Goal: Task Accomplishment & Management: Use online tool/utility

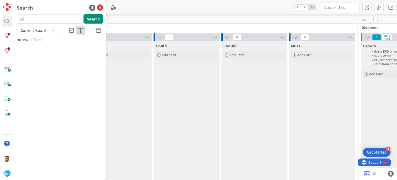
scroll to position [14, 0]
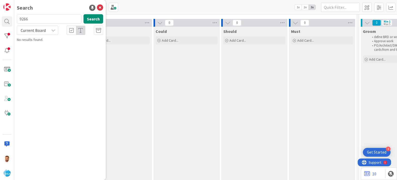
type input "9266"
click at [42, 37] on link "Software Development › Product Backlog 9266 Support Defect- 311546- El Rancho S…" at bounding box center [60, 46] width 92 height 18
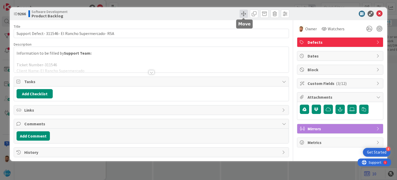
click at [241, 14] on span at bounding box center [244, 14] width 8 height 8
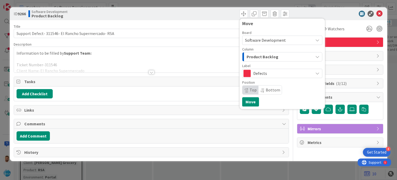
click at [255, 57] on span "Product Backlog" at bounding box center [263, 56] width 32 height 7
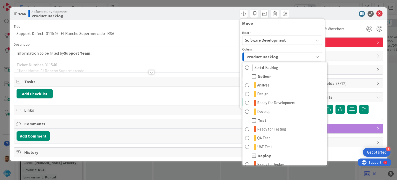
scroll to position [99, 0]
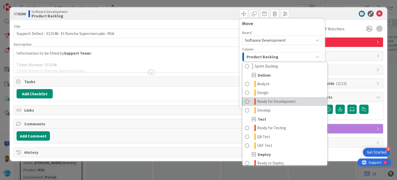
click at [268, 100] on span "Ready for Development" at bounding box center [276, 101] width 39 height 6
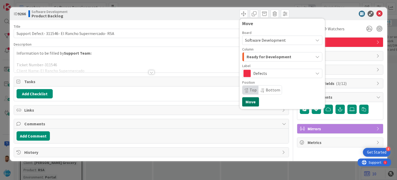
click at [257, 100] on button "Move" at bounding box center [250, 101] width 17 height 9
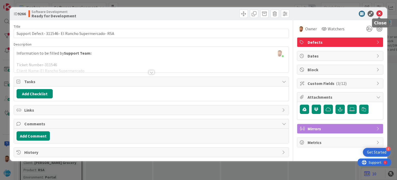
click at [379, 16] on icon at bounding box center [380, 14] width 6 height 6
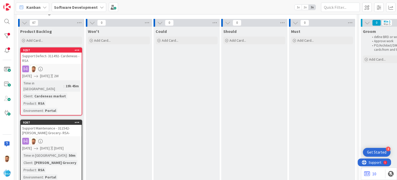
click at [51, 58] on div "Support Defect- 311492- Cardeneas -RSA" at bounding box center [51, 58] width 61 height 11
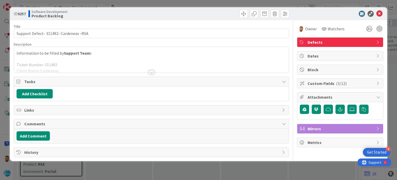
click at [150, 72] on div at bounding box center [152, 72] width 6 height 4
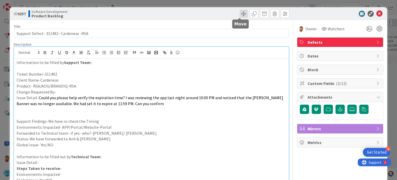
click at [240, 17] on span at bounding box center [244, 14] width 8 height 8
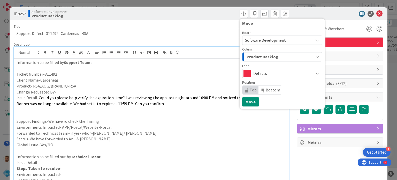
click at [248, 53] on div "Product Backlog" at bounding box center [280, 57] width 68 height 8
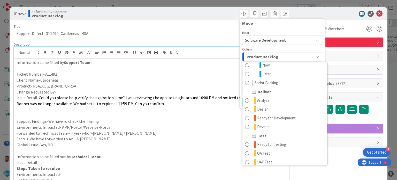
scroll to position [84, 0]
click at [249, 117] on link "Ready for Development" at bounding box center [285, 117] width 85 height 9
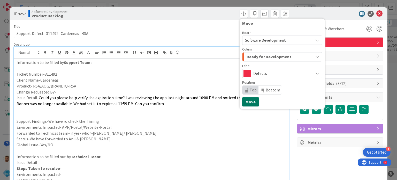
click at [244, 106] on button "Move" at bounding box center [250, 101] width 17 height 9
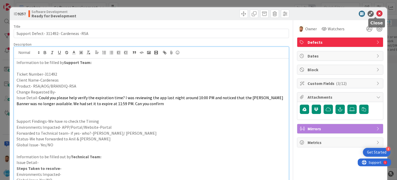
click at [377, 14] on icon at bounding box center [380, 14] width 6 height 6
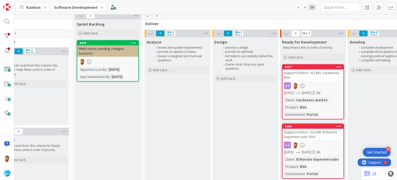
scroll to position [16, 428]
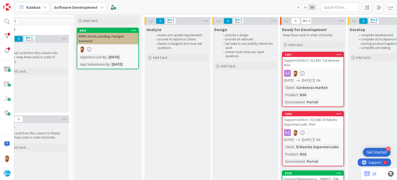
click at [303, 59] on div "Support Defect- 311492- Cardeneas -RSA" at bounding box center [313, 62] width 61 height 11
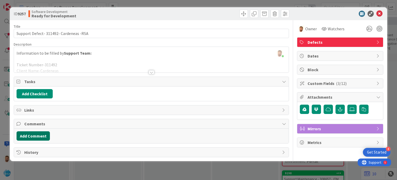
click at [42, 133] on button "Add Comment" at bounding box center [33, 135] width 33 height 9
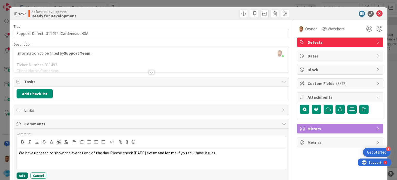
click at [21, 173] on button "Add" at bounding box center [22, 175] width 11 height 6
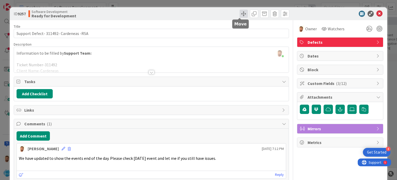
click at [240, 13] on span at bounding box center [244, 14] width 8 height 8
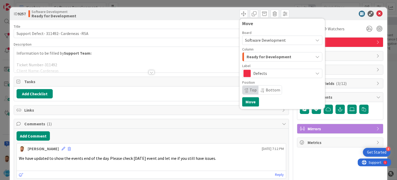
click at [249, 55] on span "Ready for Development" at bounding box center [269, 56] width 45 height 7
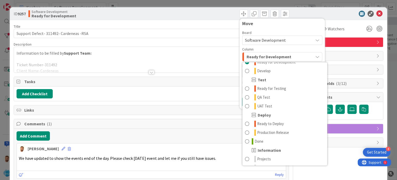
scroll to position [139, 0]
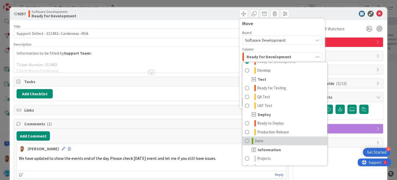
click at [245, 141] on span at bounding box center [247, 141] width 4 height 6
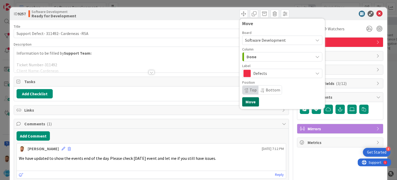
click at [247, 100] on button "Move" at bounding box center [250, 101] width 17 height 9
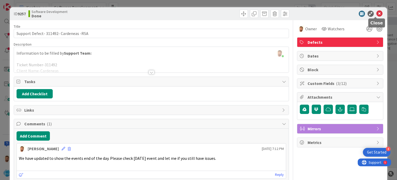
click at [377, 14] on icon at bounding box center [380, 14] width 6 height 6
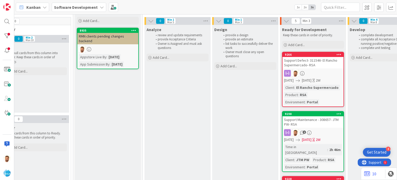
scroll to position [29, 428]
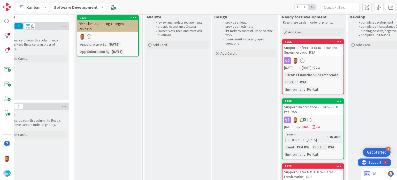
click at [301, 108] on div "Support Maintenance - 308657- JTM PW- RSA" at bounding box center [313, 109] width 61 height 11
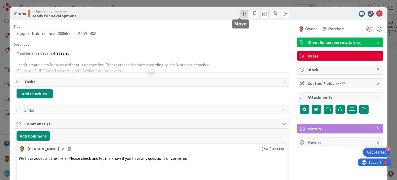
click at [240, 11] on span at bounding box center [244, 14] width 8 height 8
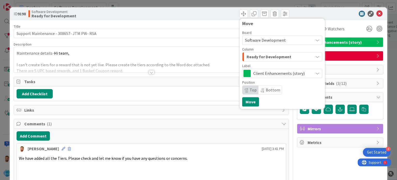
click at [247, 55] on span "Ready for Development" at bounding box center [269, 56] width 45 height 7
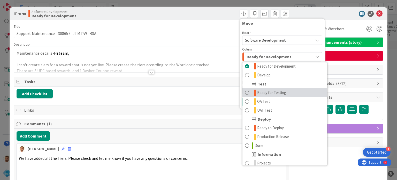
scroll to position [135, 0]
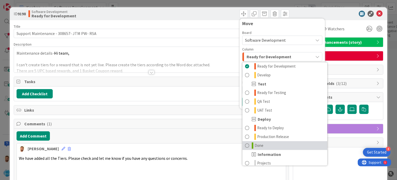
click at [252, 144] on icon at bounding box center [253, 145] width 2 height 6
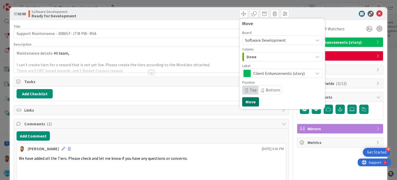
click at [249, 100] on button "Move" at bounding box center [250, 101] width 17 height 9
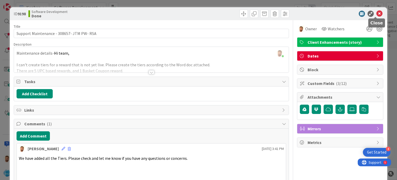
click at [377, 13] on icon at bounding box center [380, 14] width 6 height 6
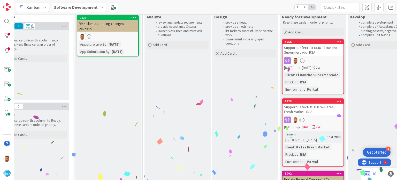
click at [299, 105] on div "Support Defect- #310074- Petes Fresh Market- RSA" at bounding box center [313, 109] width 61 height 11
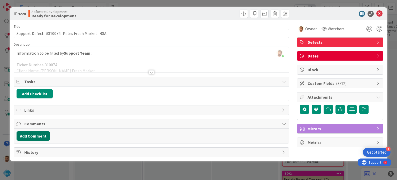
click at [40, 137] on button "Add Comment" at bounding box center [33, 135] width 33 height 9
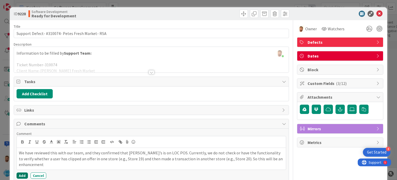
click at [21, 176] on button "Add" at bounding box center [22, 175] width 11 height 6
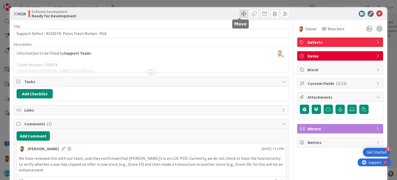
click at [240, 10] on span at bounding box center [244, 14] width 8 height 8
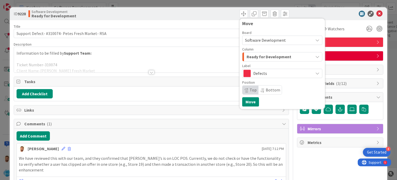
click at [252, 54] on span "Ready for Development" at bounding box center [269, 56] width 45 height 7
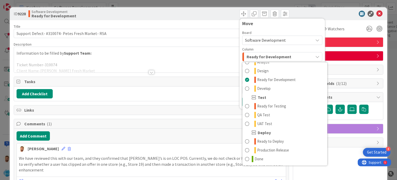
scroll to position [123, 0]
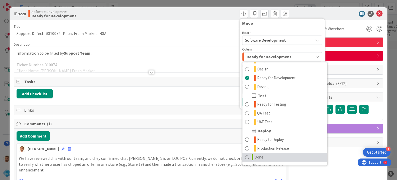
click at [247, 156] on link "Done" at bounding box center [285, 157] width 85 height 9
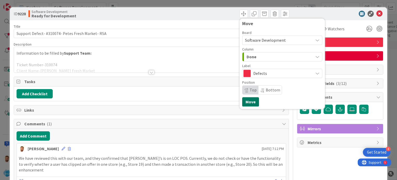
click at [247, 101] on button "Move" at bounding box center [250, 101] width 17 height 9
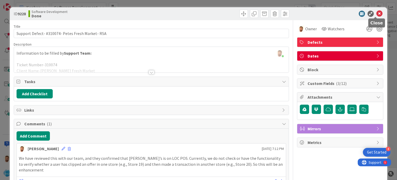
click at [377, 16] on icon at bounding box center [380, 14] width 6 height 6
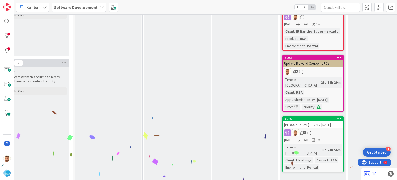
scroll to position [0, 428]
